Goal: Transaction & Acquisition: Obtain resource

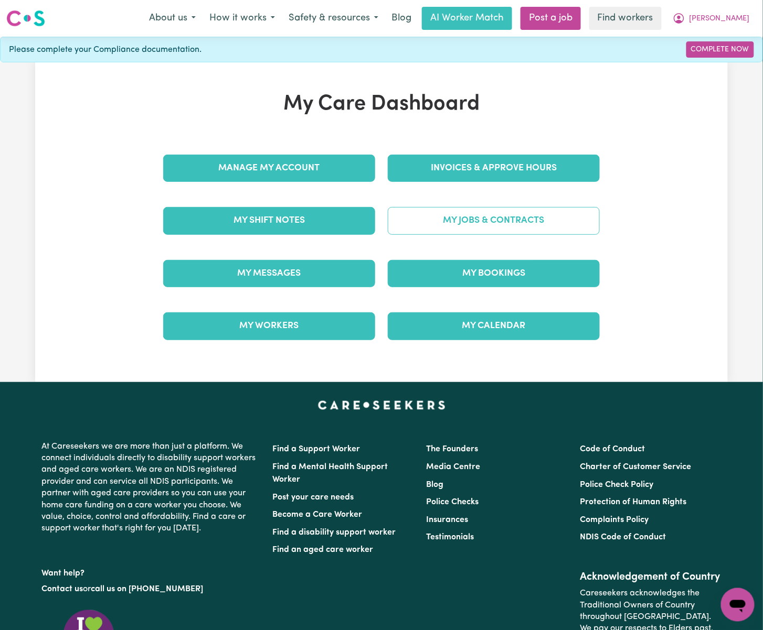
click at [497, 214] on link "My Jobs & Contracts" at bounding box center [494, 220] width 212 height 27
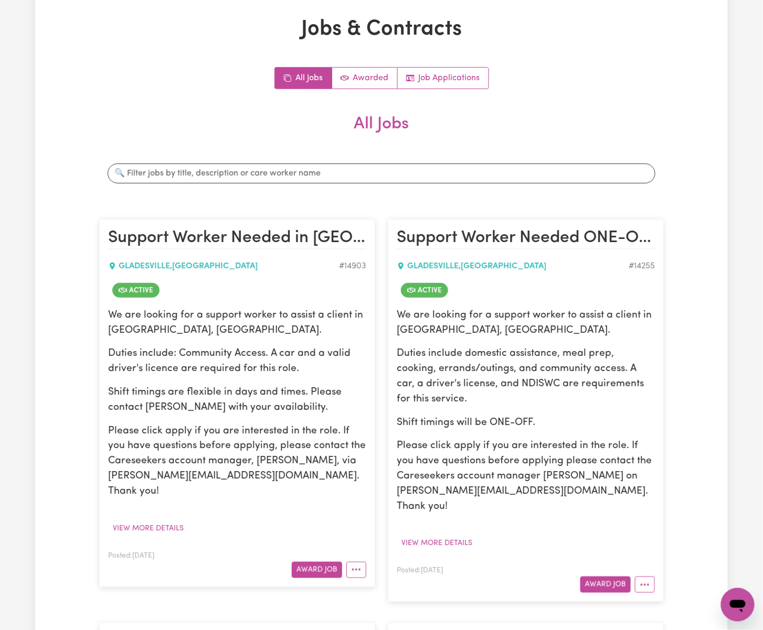
scroll to position [280, 0]
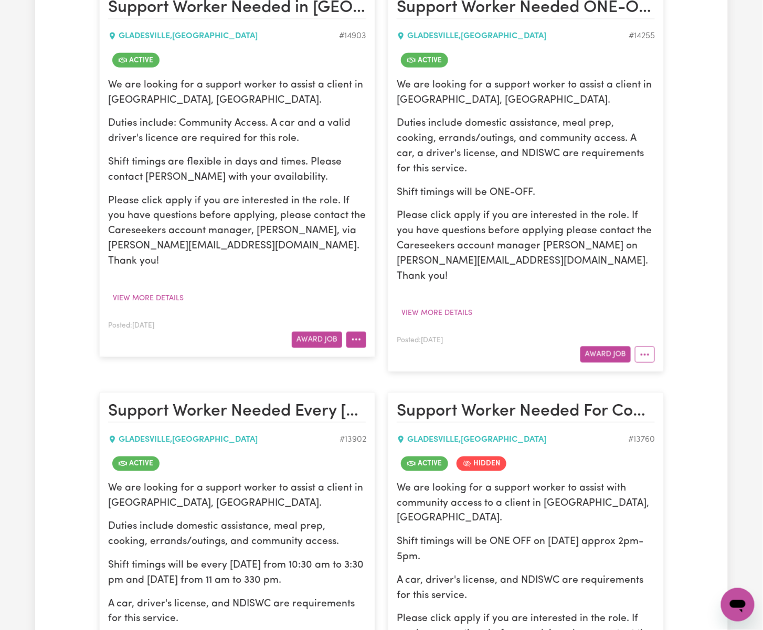
click at [357, 332] on button "More options" at bounding box center [356, 340] width 20 height 16
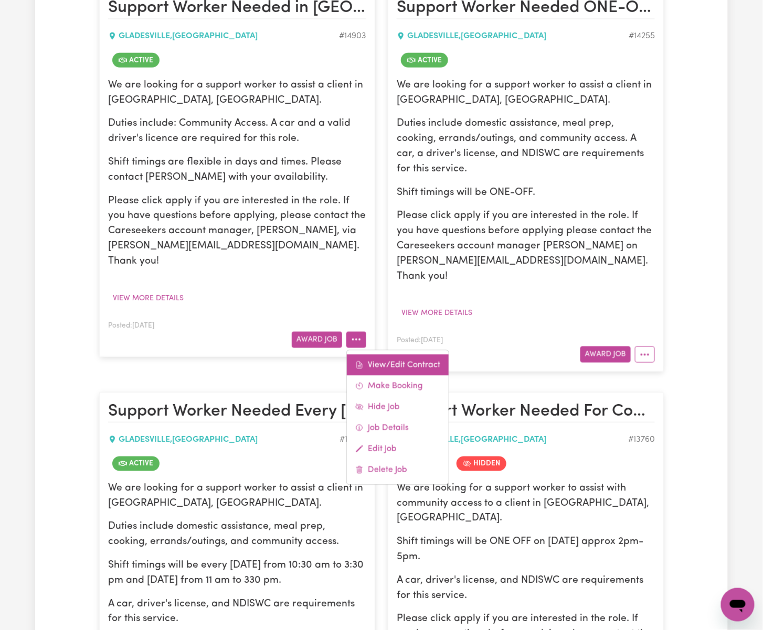
click at [379, 355] on link "View/Edit Contract" at bounding box center [398, 365] width 102 height 21
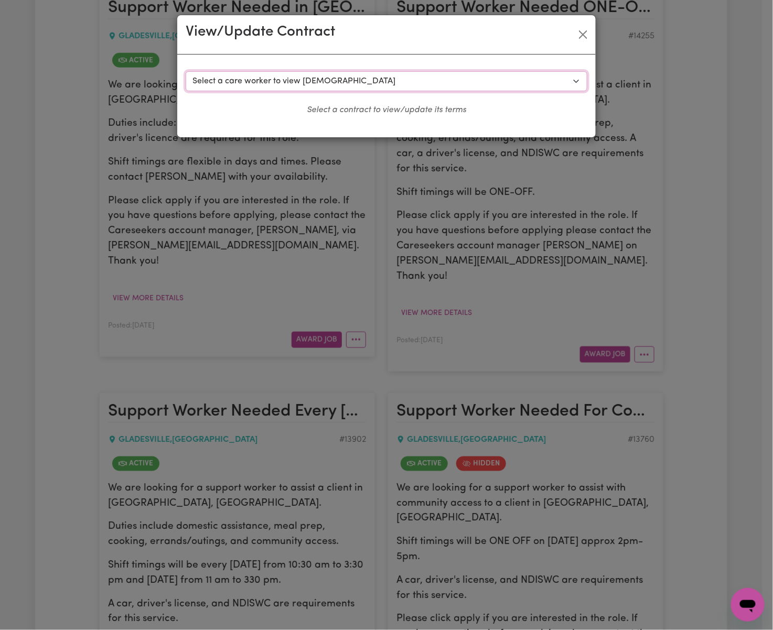
click at [493, 88] on select "Select a care worker to view [DEMOGRAPHIC_DATA] #10537 - [PERSON_NAME] (contrac…" at bounding box center [387, 81] width 402 height 20
select select "10151"
click at [186, 71] on select "Select a care worker to view [DEMOGRAPHIC_DATA] #10537 - [PERSON_NAME] (contrac…" at bounding box center [387, 81] width 402 height 20
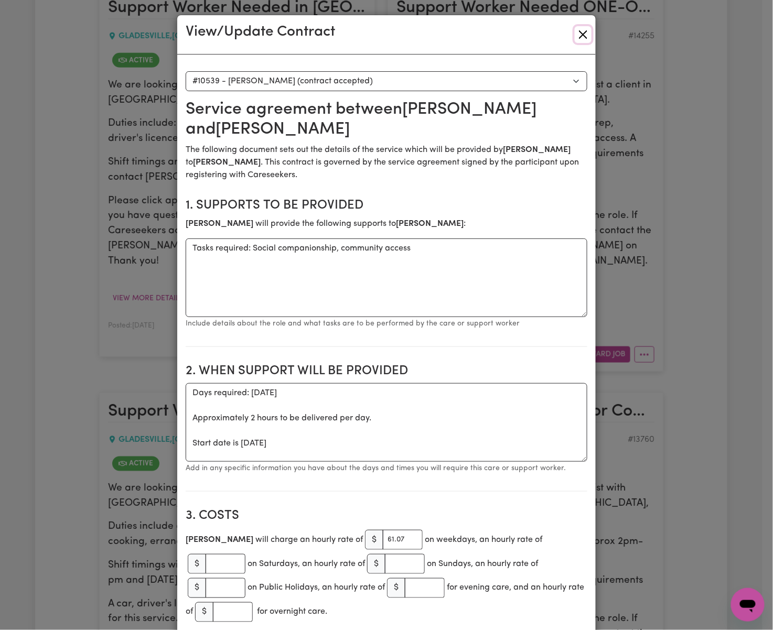
click at [576, 30] on button "Close" at bounding box center [583, 34] width 17 height 17
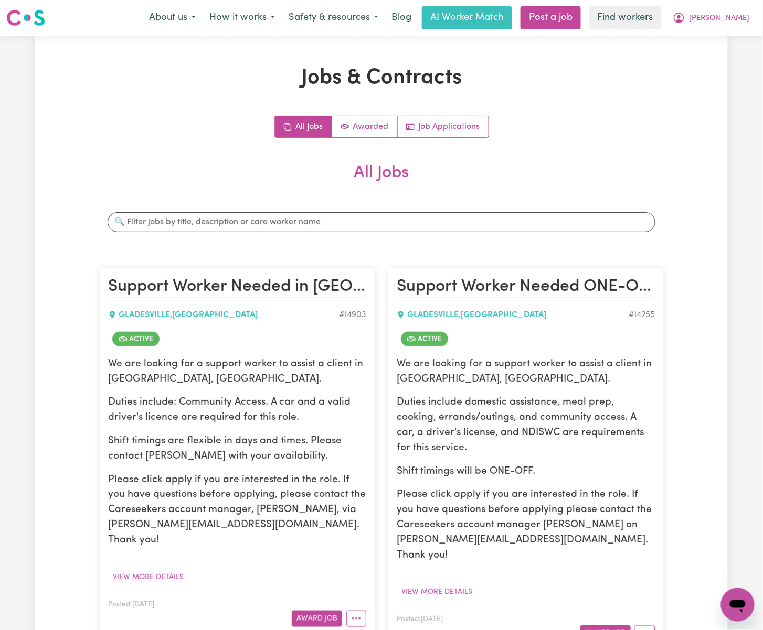
scroll to position [0, 0]
click at [743, 7] on button "[PERSON_NAME]" at bounding box center [711, 18] width 91 height 22
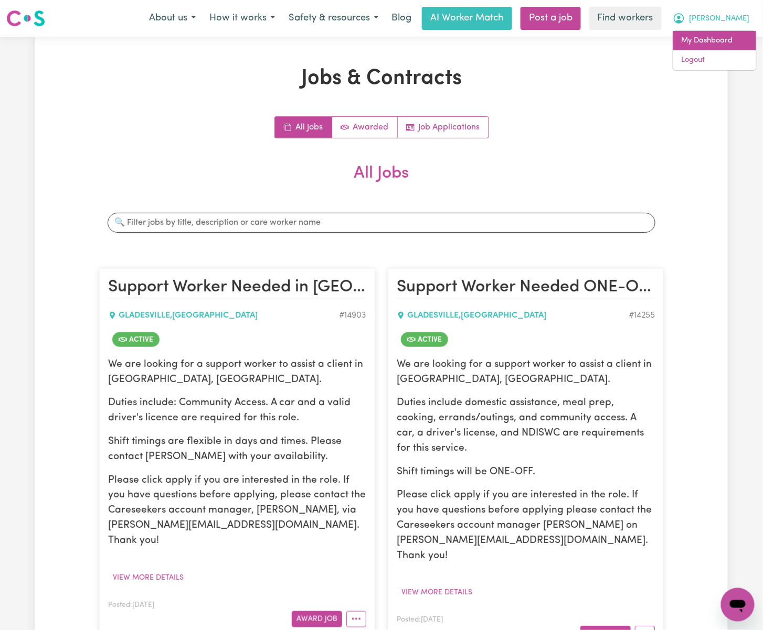
click at [741, 38] on link "My Dashboard" at bounding box center [714, 41] width 83 height 20
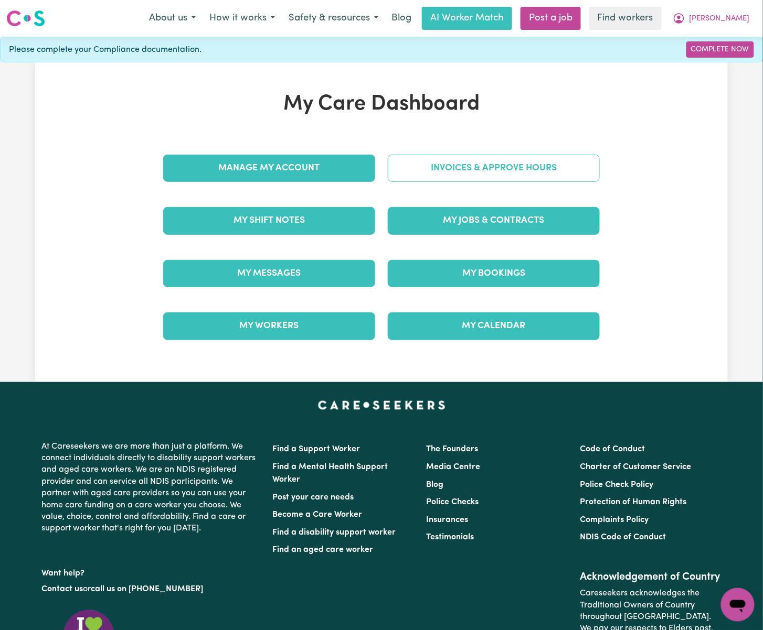
click at [452, 171] on link "Invoices & Approve Hours" at bounding box center [494, 168] width 212 height 27
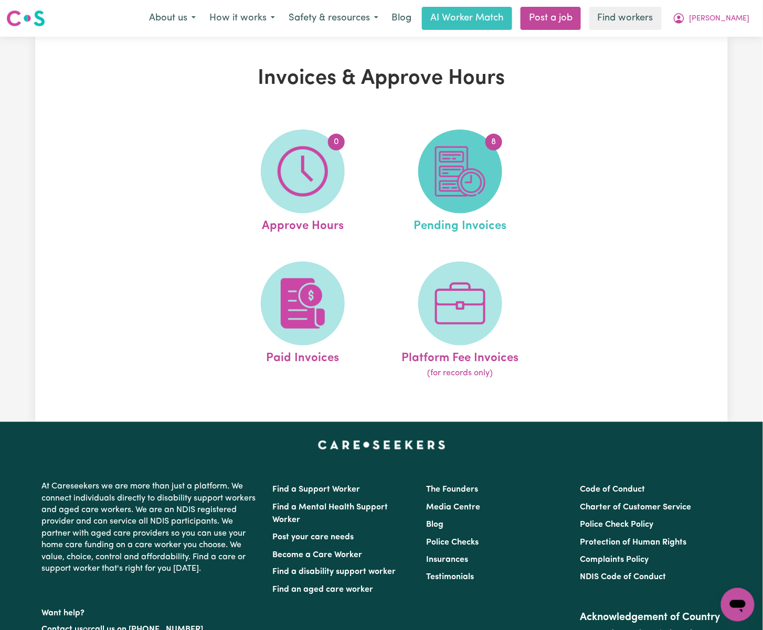
click at [460, 189] on img at bounding box center [460, 171] width 50 height 50
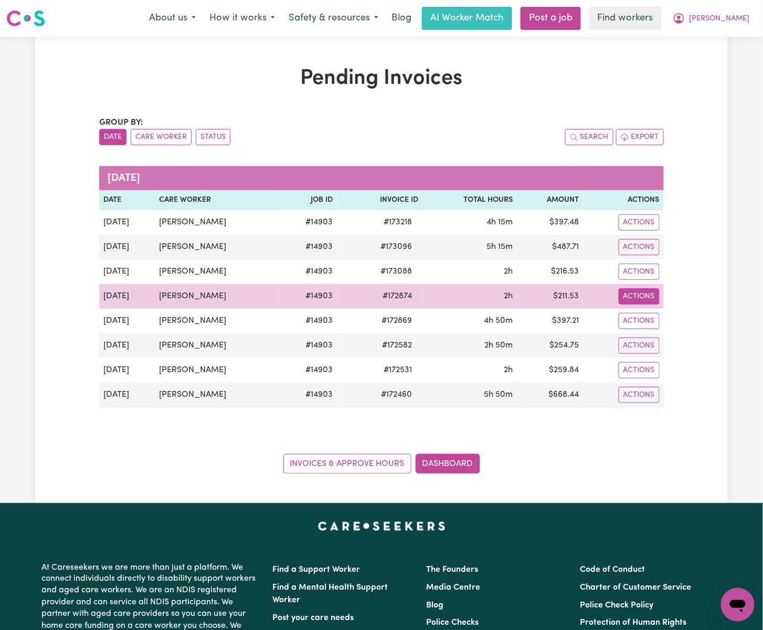
click at [649, 299] on button "Actions" at bounding box center [638, 296] width 41 height 16
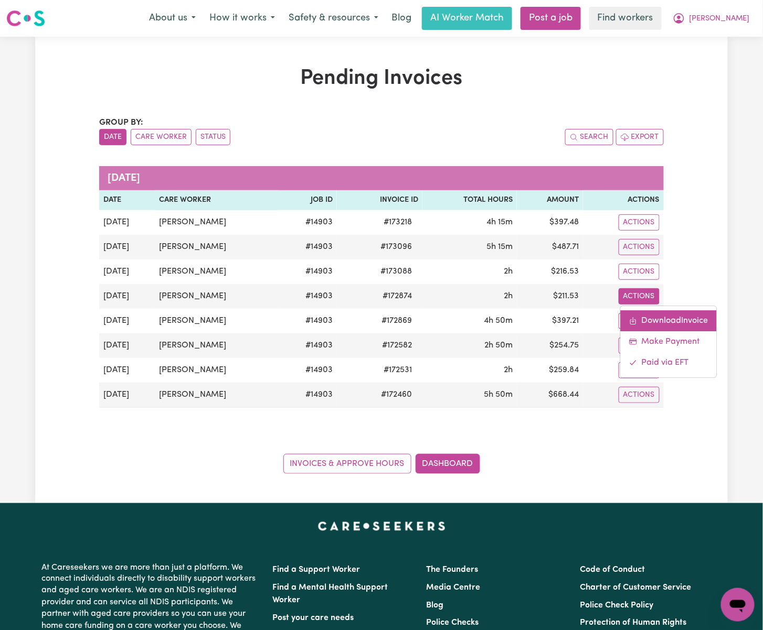
click at [669, 317] on link "Download Invoice" at bounding box center [668, 320] width 96 height 21
click at [631, 489] on div "Pending Invoices Group by: Date Care Worker Status Search Export [DATE] Date Ca…" at bounding box center [381, 270] width 692 height 467
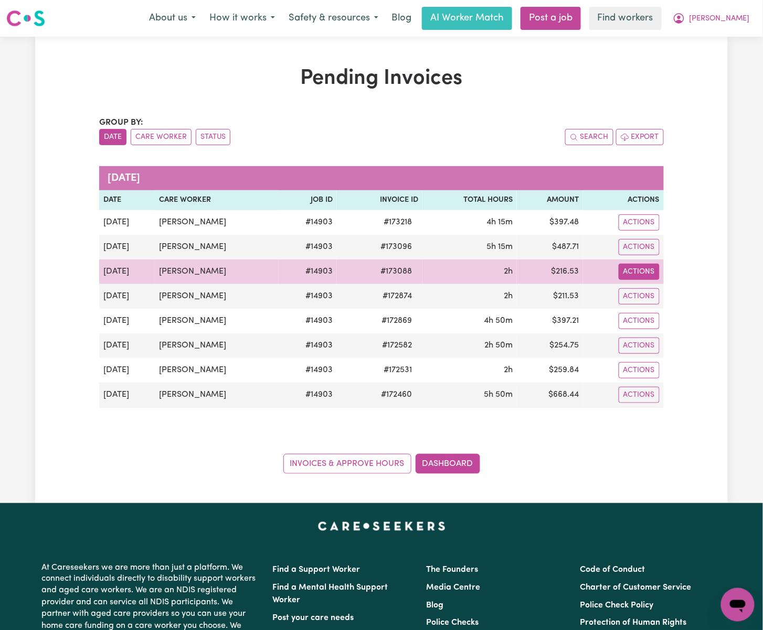
click at [640, 275] on button "Actions" at bounding box center [638, 272] width 41 height 16
click at [651, 292] on link "Download Invoice" at bounding box center [668, 296] width 96 height 21
